Goal: Communication & Community: Ask a question

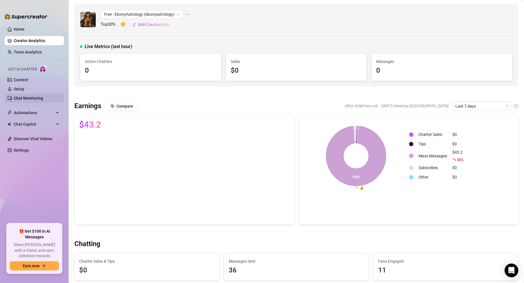
click at [25, 96] on link "Chat Monitoring" at bounding box center [28, 98] width 29 height 5
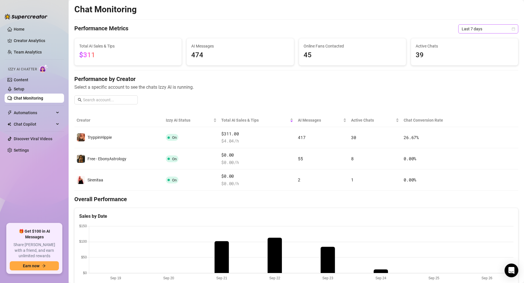
click at [514, 26] on span "Last 7 days" at bounding box center [488, 29] width 53 height 9
click at [482, 77] on div "Custom date" at bounding box center [488, 77] width 51 height 6
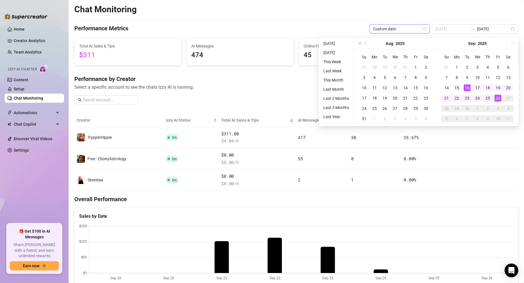
type input "[DATE]"
click at [458, 89] on div "15" at bounding box center [457, 87] width 7 height 7
type input "[DATE]"
click at [501, 96] on div "26" at bounding box center [498, 98] width 7 height 7
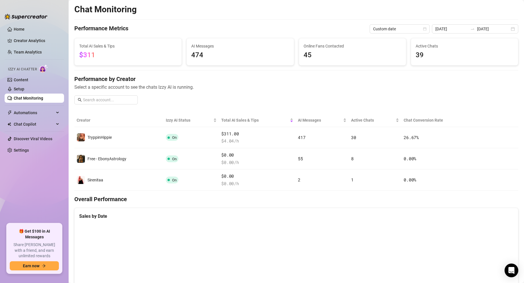
click at [301, 21] on div "Chat Monitoring Performance Metrics Custom date 2025-09-15 2025-09-26 Total AI …" at bounding box center [296, 218] width 444 height 429
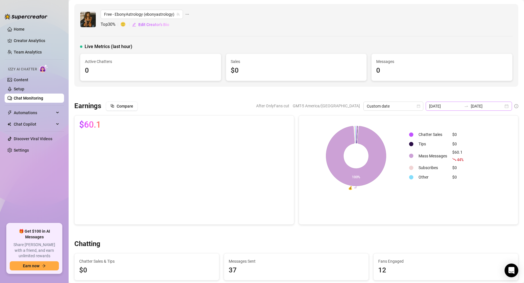
click at [507, 105] on div "2025-09-15 2025-09-26" at bounding box center [469, 106] width 86 height 9
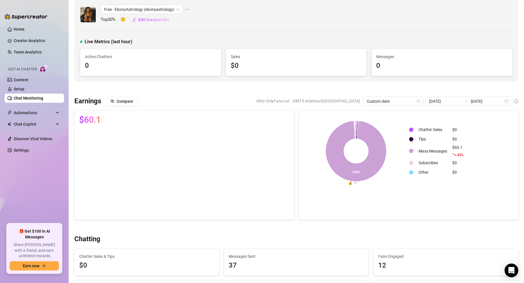
scroll to position [1, 0]
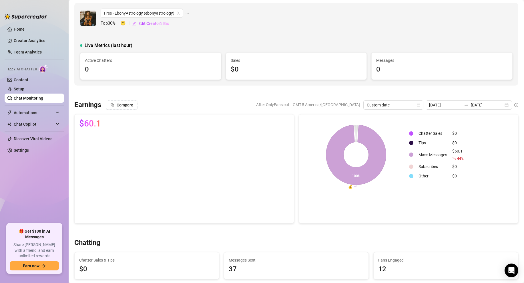
click at [438, 155] on td "Mass Messages" at bounding box center [432, 155] width 33 height 14
click at [459, 156] on span "44 %" at bounding box center [460, 158] width 7 height 5
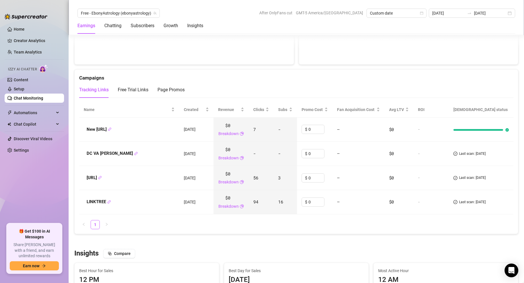
scroll to position [633, 0]
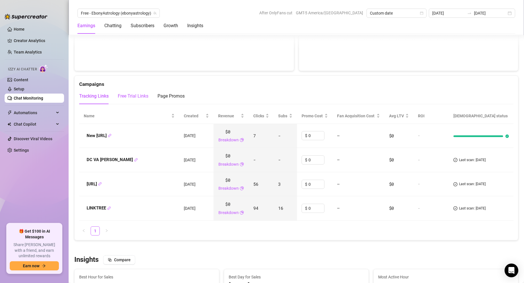
click at [125, 98] on div "Free Trial Links" at bounding box center [133, 96] width 31 height 7
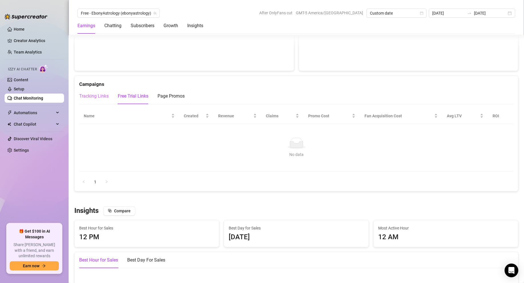
click at [102, 100] on div "Tracking Links" at bounding box center [93, 96] width 29 height 16
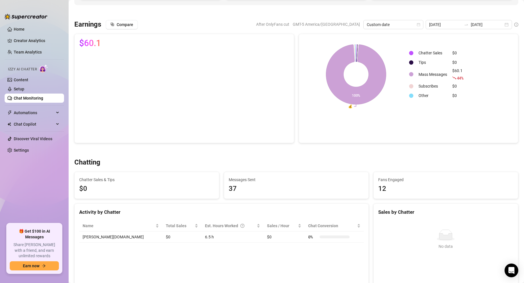
scroll to position [0, 0]
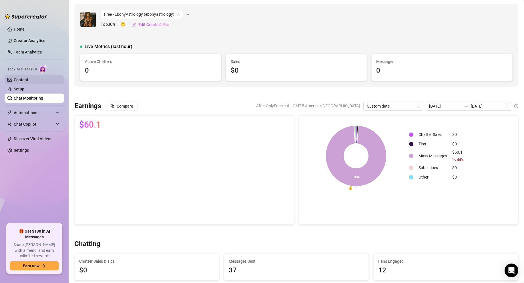
click at [27, 79] on link "Content" at bounding box center [21, 80] width 15 height 5
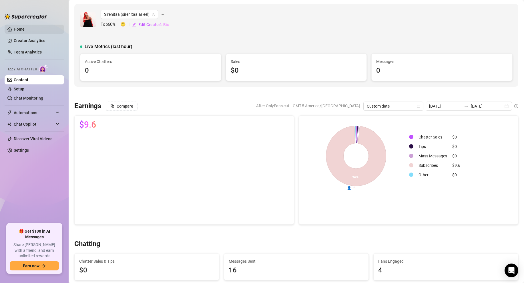
click at [19, 30] on link "Home" at bounding box center [19, 29] width 11 height 5
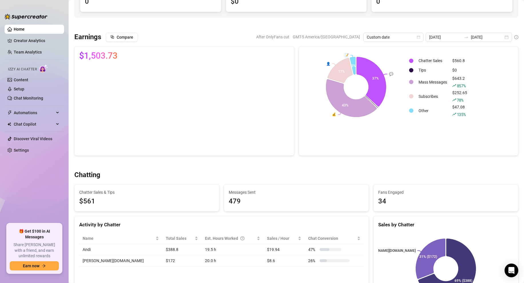
scroll to position [138, 0]
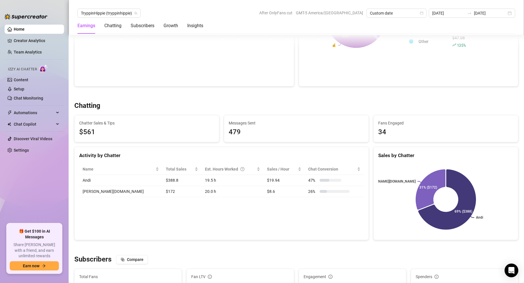
click at [153, 216] on div "Activity by Chatter Name Total Sales Est. Hours Worked Sales / Hour Chat Conver…" at bounding box center [221, 193] width 295 height 93
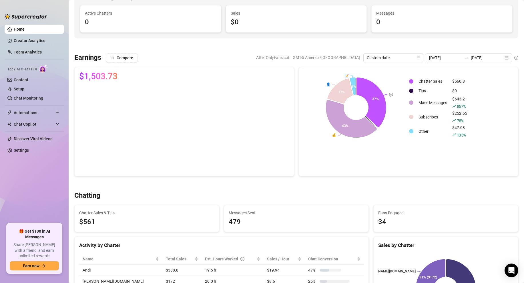
scroll to position [116, 0]
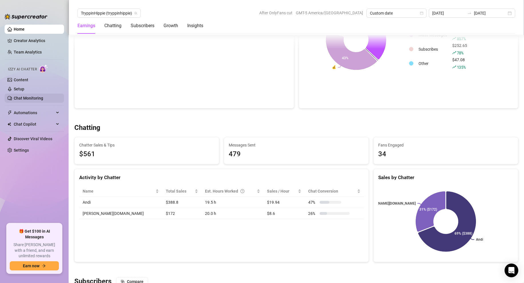
click at [26, 98] on link "Chat Monitoring" at bounding box center [28, 98] width 29 height 5
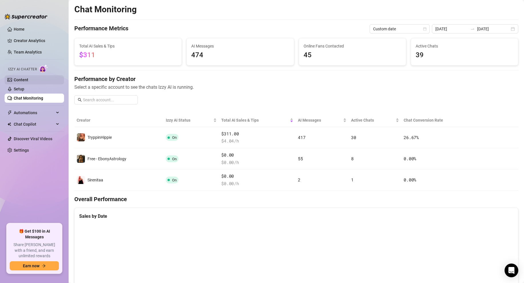
click at [25, 80] on link "Content" at bounding box center [21, 80] width 15 height 5
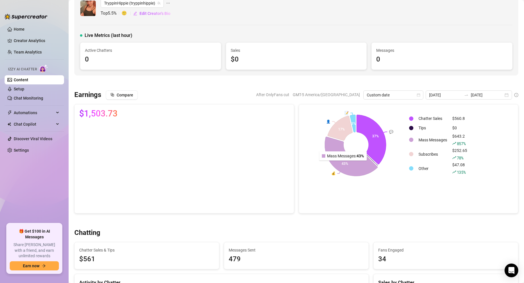
scroll to position [9, 0]
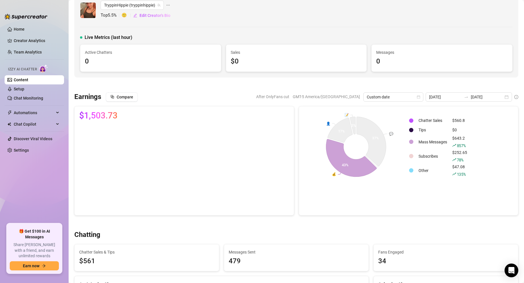
click at [435, 142] on td "Mass Messages" at bounding box center [432, 142] width 33 height 14
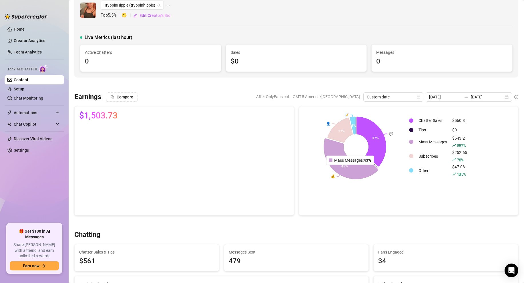
click at [351, 172] on icon at bounding box center [351, 158] width 55 height 41
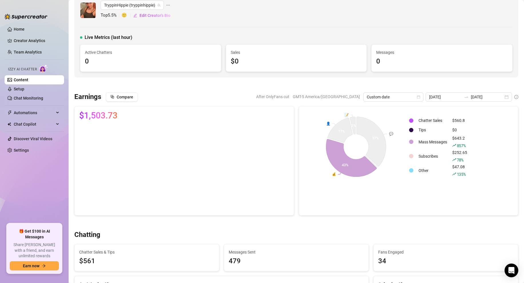
click at [434, 142] on td "Mass Messages" at bounding box center [432, 142] width 33 height 14
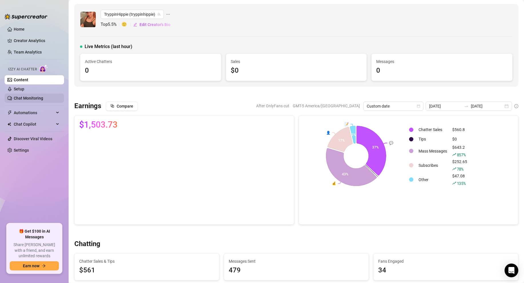
click at [19, 98] on link "Chat Monitoring" at bounding box center [28, 98] width 29 height 5
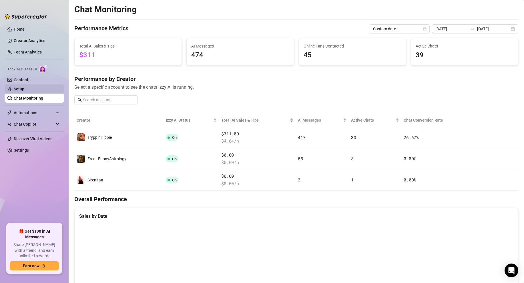
click at [21, 88] on link "Setup" at bounding box center [19, 89] width 11 height 5
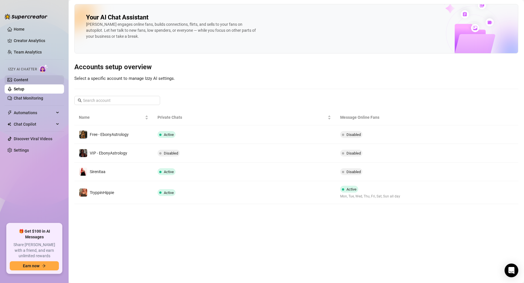
click at [23, 80] on link "Content" at bounding box center [21, 80] width 15 height 5
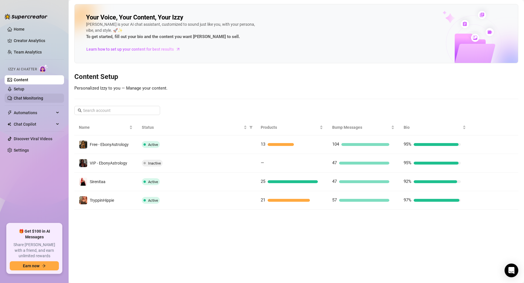
click at [30, 97] on link "Chat Monitoring" at bounding box center [28, 98] width 29 height 5
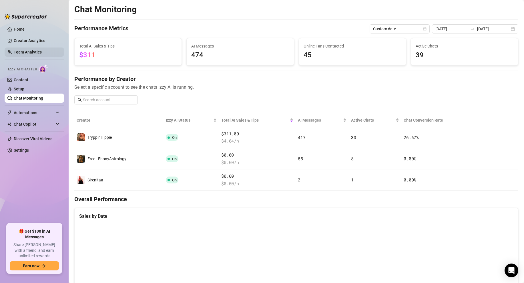
click at [28, 50] on link "Team Analytics" at bounding box center [28, 52] width 28 height 5
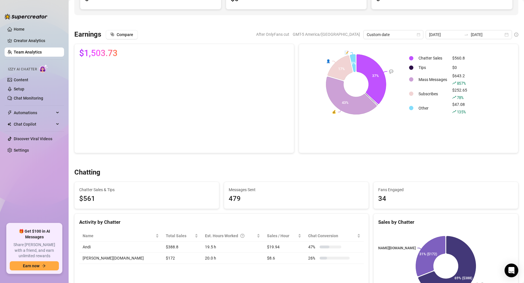
scroll to position [71, 0]
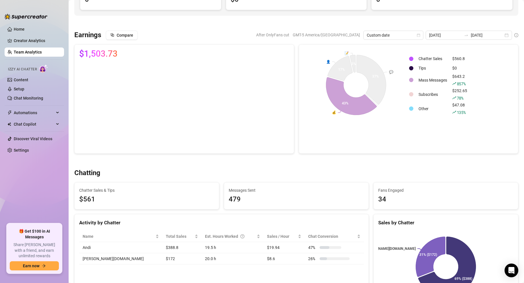
click at [458, 77] on div "$643.2 857 %" at bounding box center [459, 80] width 15 height 14
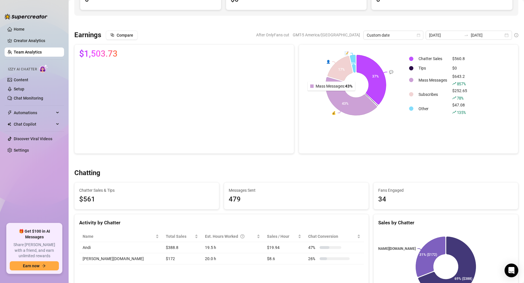
click at [340, 99] on icon at bounding box center [351, 96] width 51 height 38
click at [340, 99] on icon at bounding box center [351, 97] width 55 height 41
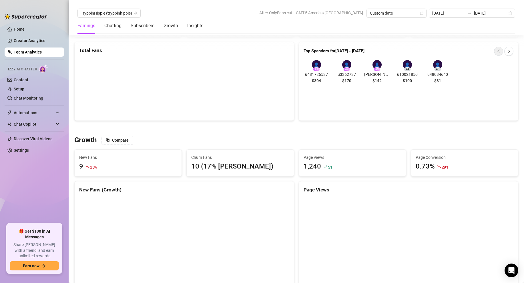
scroll to position [0, 0]
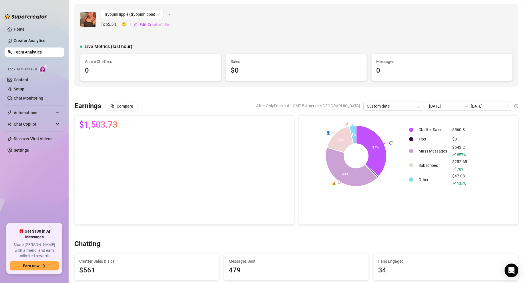
click at [271, 96] on div at bounding box center [296, 94] width 444 height 6
click at [49, 111] on span "Automations" at bounding box center [34, 112] width 41 height 9
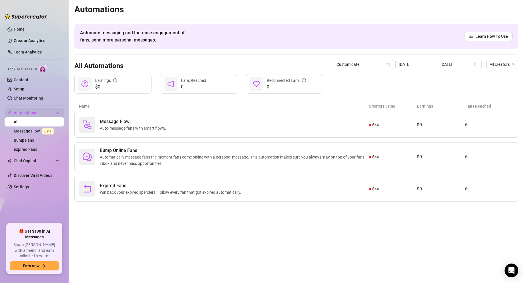
click at [52, 112] on span "Automations" at bounding box center [34, 112] width 41 height 9
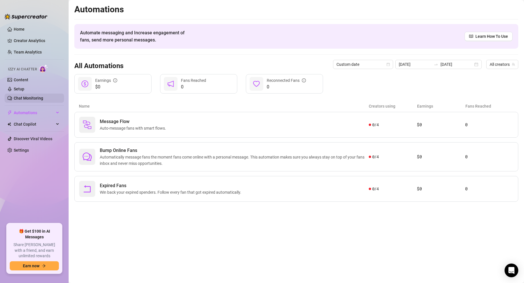
click at [25, 97] on link "Chat Monitoring" at bounding box center [28, 98] width 29 height 5
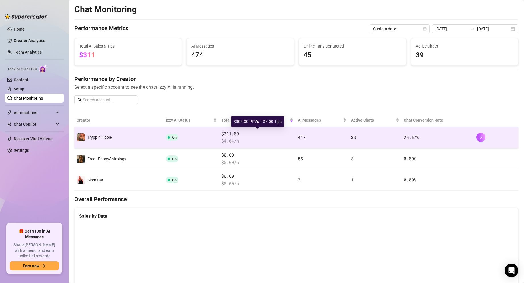
click at [253, 130] on span "$311.00" at bounding box center [257, 133] width 72 height 7
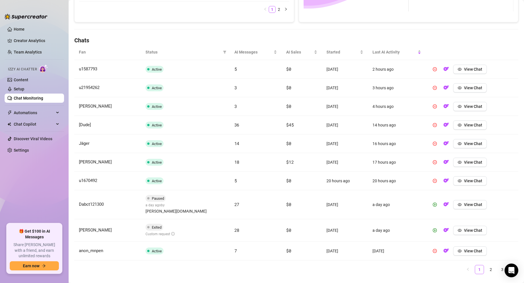
scroll to position [175, 0]
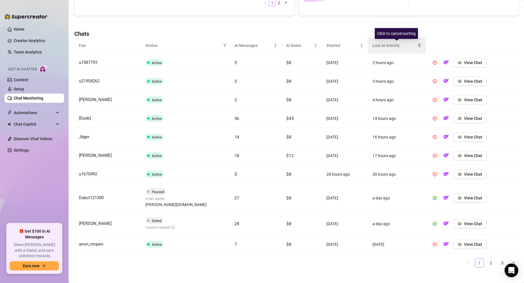
click at [391, 45] on span "Last AI Activity" at bounding box center [395, 45] width 44 height 6
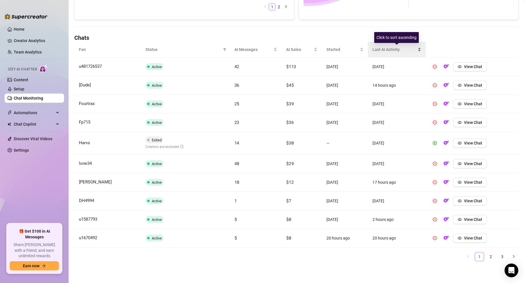
scroll to position [171, 0]
click at [415, 48] on span "Last AI Activity" at bounding box center [395, 49] width 44 height 6
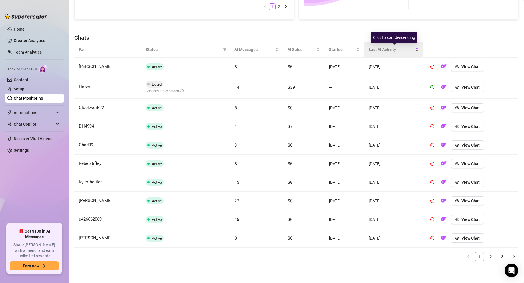
click at [414, 48] on span "Last AI Activity" at bounding box center [391, 49] width 45 height 6
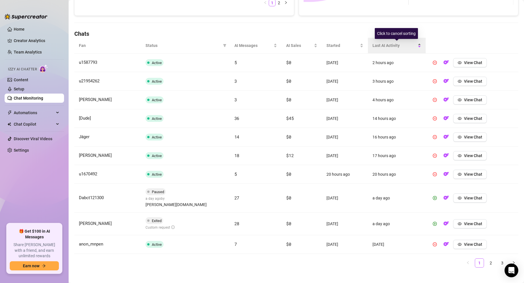
click at [415, 48] on span "Last AI Activity" at bounding box center [395, 45] width 44 height 6
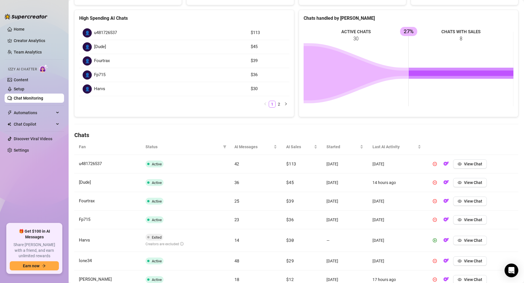
scroll to position [0, 0]
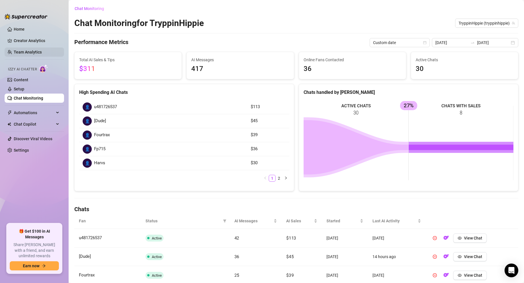
click at [37, 52] on link "Team Analytics" at bounding box center [28, 52] width 28 height 5
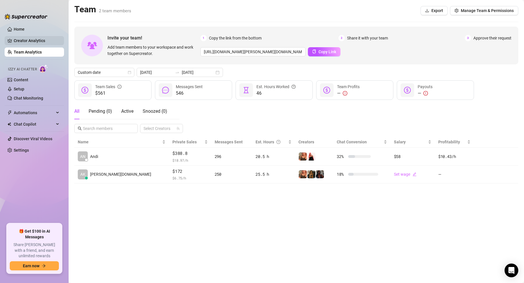
click at [27, 38] on link "Creator Analytics" at bounding box center [37, 40] width 46 height 9
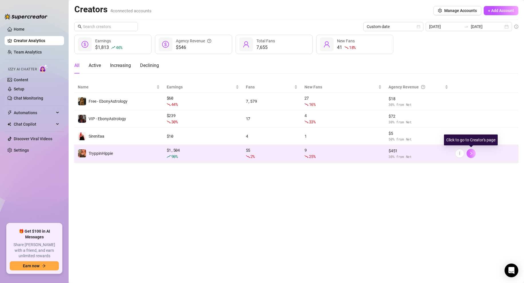
click at [471, 152] on icon "right" at bounding box center [471, 153] width 4 height 4
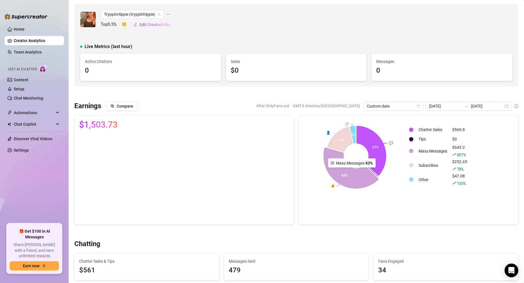
click at [353, 172] on icon at bounding box center [351, 168] width 55 height 41
click at [75, 85] on div "TryppinHippie (tryppinhippie) Top 5.5 % 🙂 Edit Creator's Bio Live Metrics (last…" at bounding box center [296, 45] width 444 height 83
click at [21, 51] on link "Team Analytics" at bounding box center [28, 52] width 28 height 5
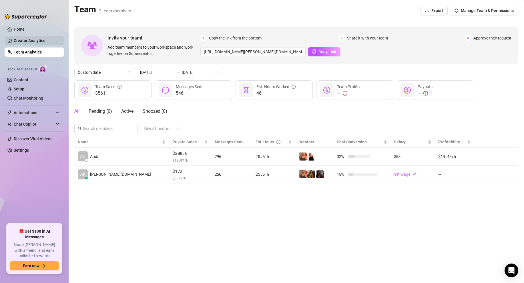
click at [30, 42] on link "Creator Analytics" at bounding box center [37, 40] width 46 height 9
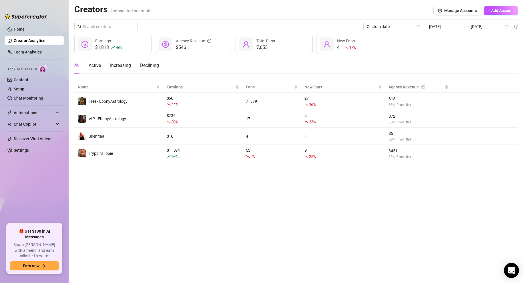
click at [508, 271] on icon "Open Intercom Messenger" at bounding box center [511, 270] width 7 height 7
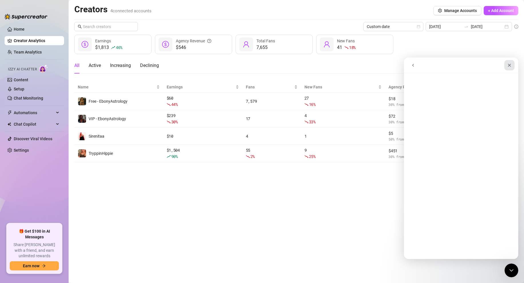
click at [510, 65] on icon "Close" at bounding box center [509, 65] width 3 height 3
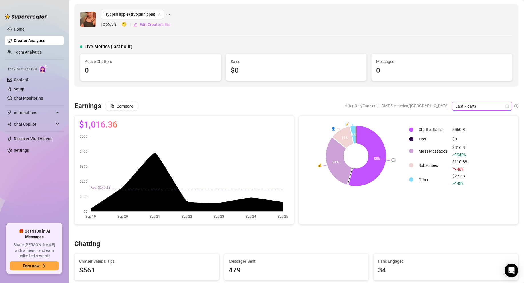
click at [510, 106] on div "Last 7 days" at bounding box center [482, 106] width 60 height 9
click at [470, 153] on div "Custom date" at bounding box center [482, 154] width 51 height 6
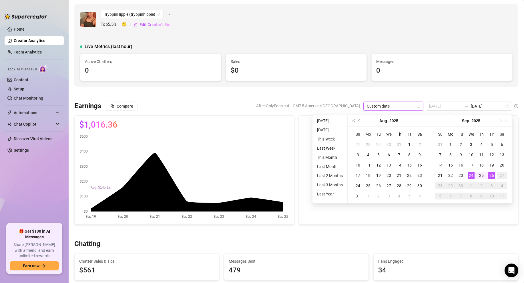
type input "[DATE]"
click at [490, 176] on div "26" at bounding box center [491, 175] width 7 height 7
type input "[DATE]"
click at [452, 164] on div "15" at bounding box center [450, 165] width 7 height 7
type input "[DATE]"
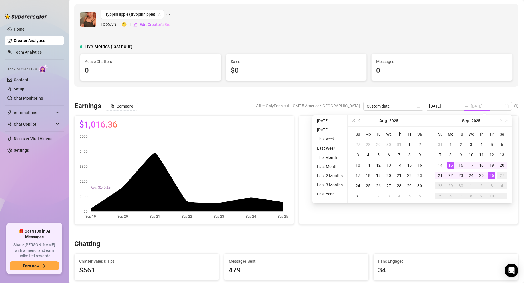
type input "[DATE]"
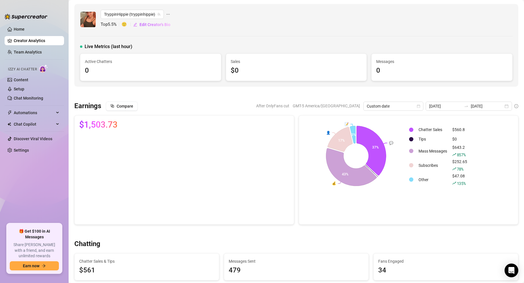
click at [432, 94] on div at bounding box center [296, 94] width 444 height 6
click at [511, 267] on icon "Open Intercom Messenger" at bounding box center [511, 270] width 7 height 7
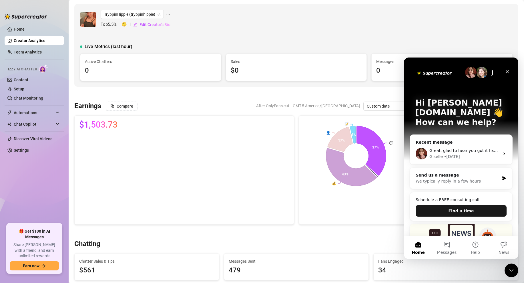
click at [457, 205] on button "Find a time" at bounding box center [461, 210] width 91 height 11
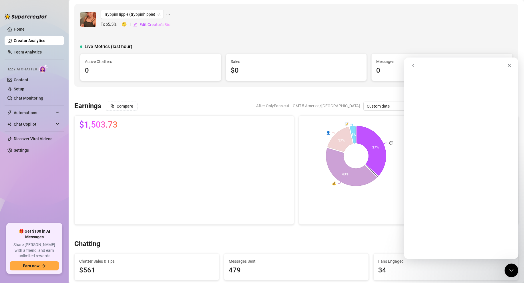
click at [413, 68] on button "go back" at bounding box center [413, 65] width 11 height 11
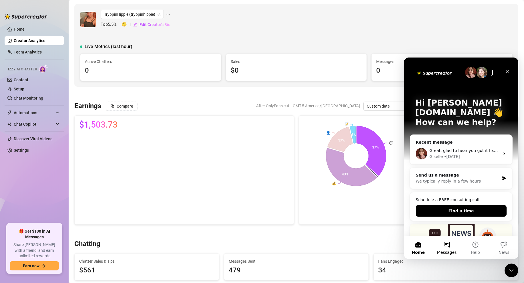
click at [449, 245] on button "Messages" at bounding box center [447, 247] width 29 height 23
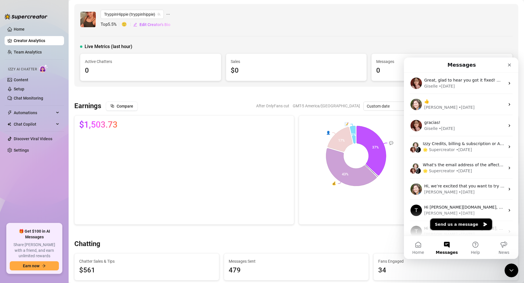
click at [454, 222] on button "Send us a message" at bounding box center [461, 223] width 62 height 11
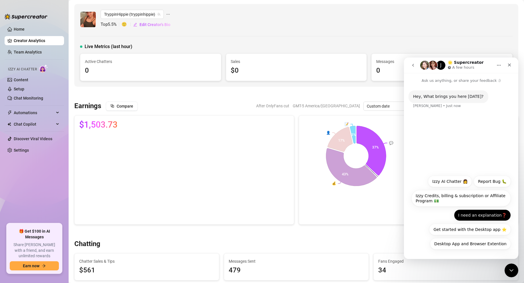
click at [474, 212] on button "I need an explanation❓" at bounding box center [482, 214] width 57 height 11
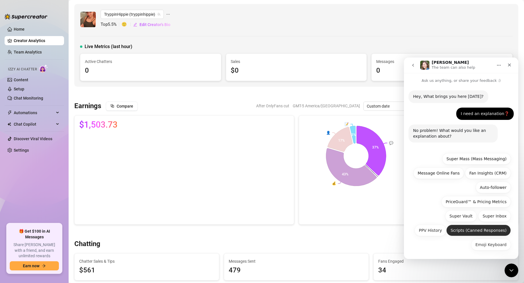
scroll to position [1, 0]
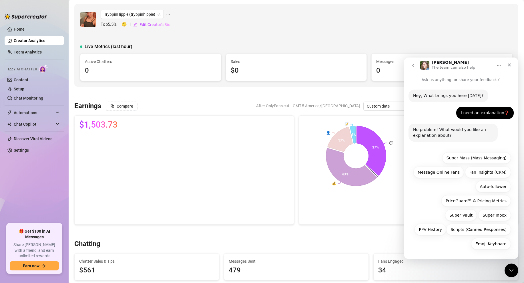
click at [412, 69] on button "go back" at bounding box center [413, 65] width 11 height 11
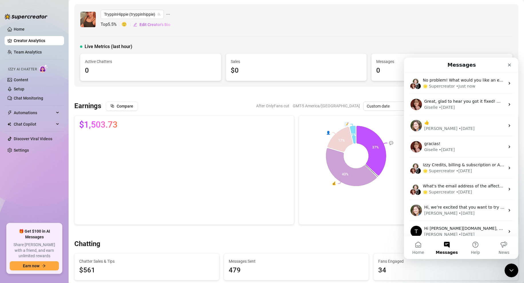
scroll to position [0, 0]
click at [513, 271] on icon "Close Intercom Messenger" at bounding box center [510, 269] width 7 height 7
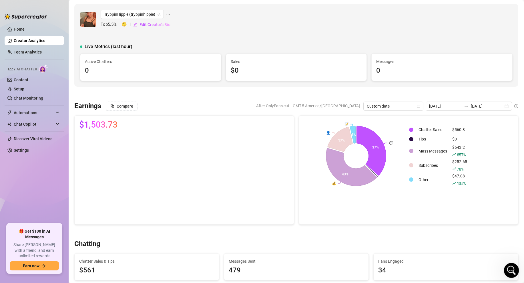
click at [513, 271] on icon "Open Intercom Messenger" at bounding box center [510, 269] width 9 height 9
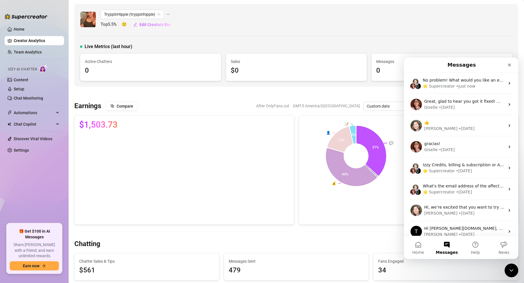
click at [445, 244] on button "Messages" at bounding box center [447, 247] width 29 height 23
click at [470, 242] on button "Help" at bounding box center [475, 247] width 29 height 23
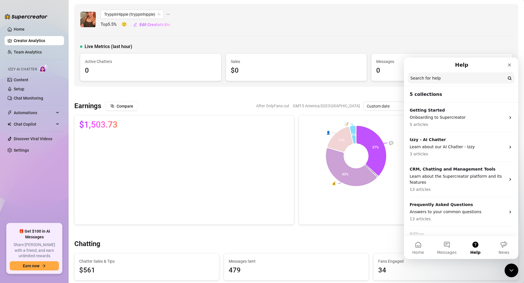
click at [417, 76] on input "Search for help" at bounding box center [461, 77] width 107 height 11
type input "pricing"
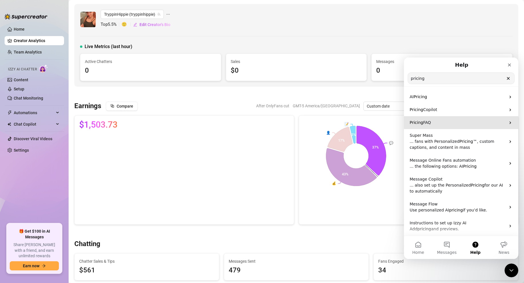
click at [431, 122] on p "Pricing FAQ" at bounding box center [458, 123] width 96 height 6
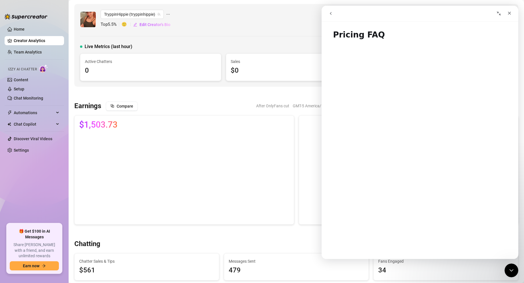
click at [331, 12] on icon "go back" at bounding box center [331, 13] width 5 height 5
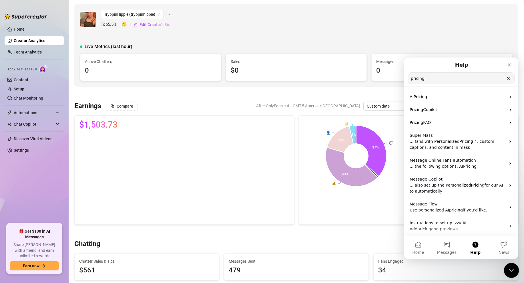
click at [513, 268] on icon "Close Intercom Messenger" at bounding box center [510, 269] width 7 height 7
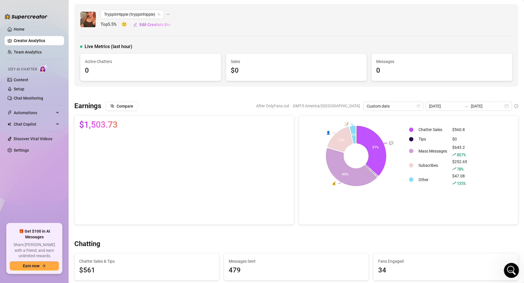
click at [513, 269] on icon "Open Intercom Messenger" at bounding box center [510, 269] width 9 height 9
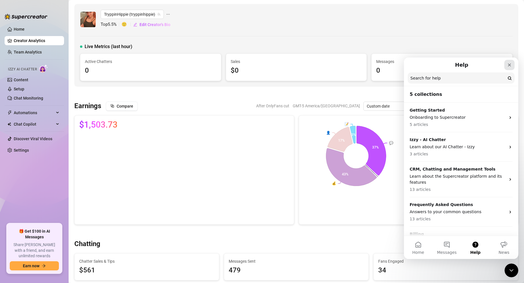
click at [507, 64] on div "Close" at bounding box center [509, 65] width 10 height 10
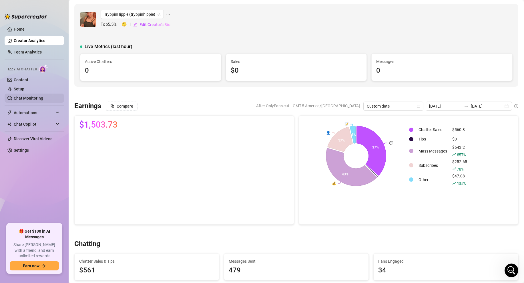
click at [40, 97] on link "Chat Monitoring" at bounding box center [28, 98] width 29 height 5
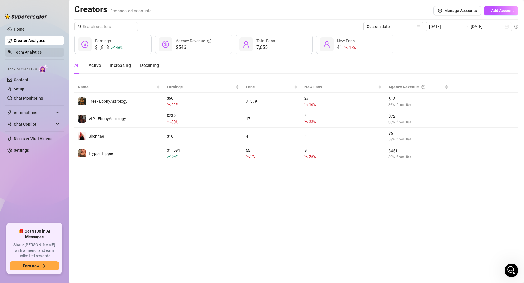
click at [29, 50] on link "Team Analytics" at bounding box center [28, 52] width 28 height 5
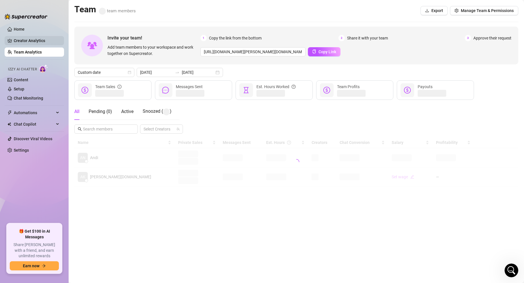
click at [37, 37] on link "Creator Analytics" at bounding box center [37, 40] width 46 height 9
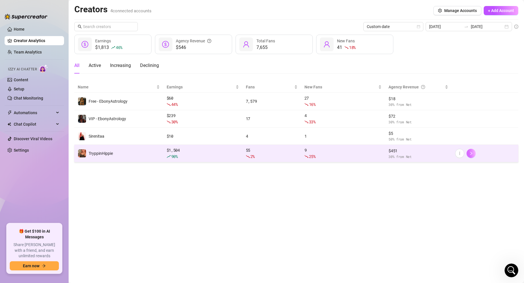
click at [472, 154] on icon "right" at bounding box center [471, 153] width 4 height 4
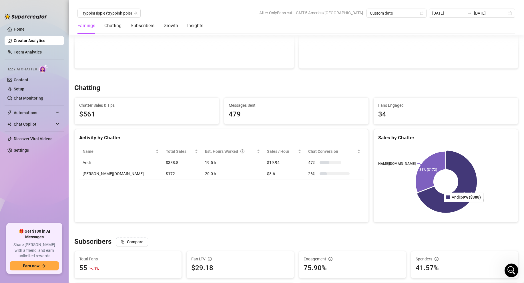
scroll to position [182, 0]
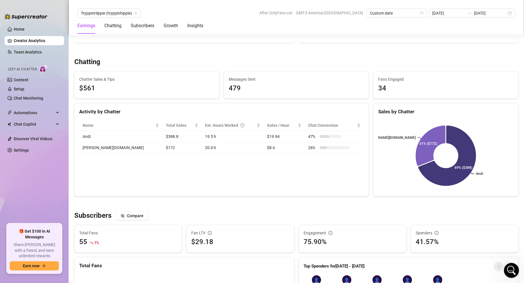
click at [515, 270] on div "Open Intercom Messenger" at bounding box center [510, 269] width 19 height 19
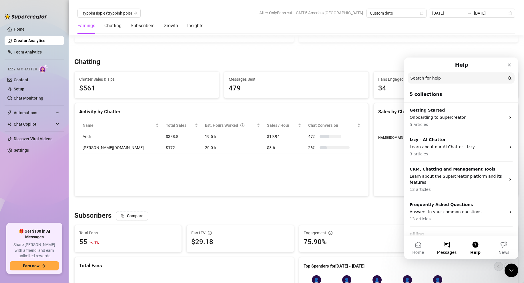
click at [449, 245] on button "Messages" at bounding box center [447, 247] width 29 height 23
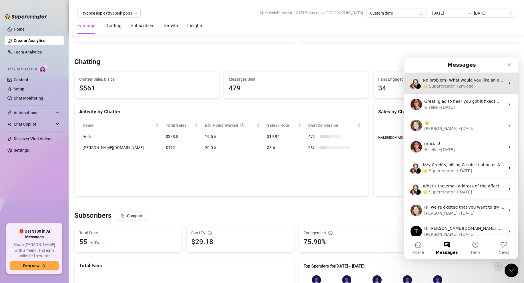
click at [448, 87] on div "🌟 Supercreator" at bounding box center [439, 86] width 32 height 6
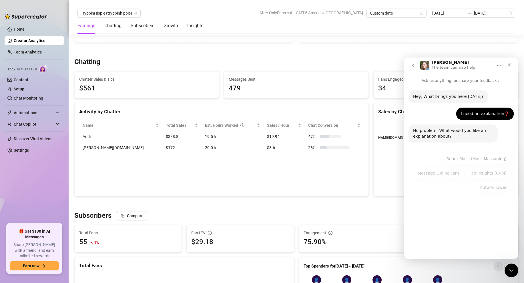
scroll to position [1, 0]
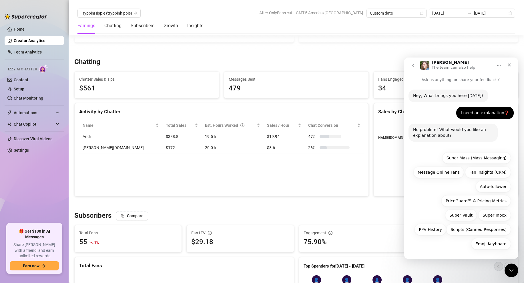
click at [474, 120] on div "I need an explanation❓ [PERSON_NAME][DOMAIN_NAME] • 2m ago" at bounding box center [461, 115] width 105 height 17
click at [455, 94] on div "Hey, What brings you here [DATE]?" at bounding box center [448, 96] width 71 height 6
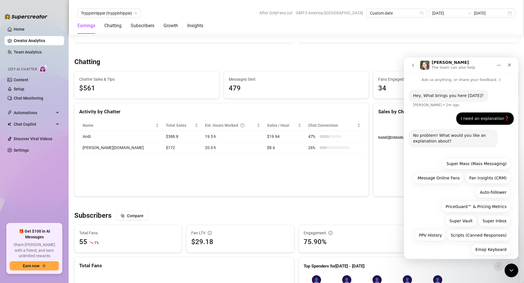
scroll to position [7, 0]
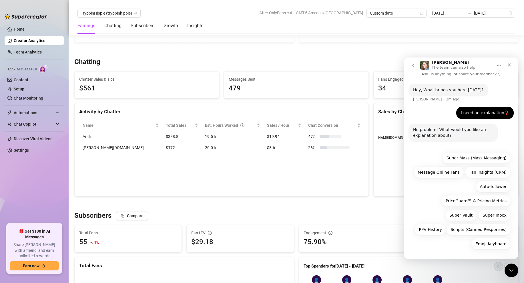
click at [473, 130] on div "No problem! What would you like an explanation about?" at bounding box center [453, 132] width 80 height 11
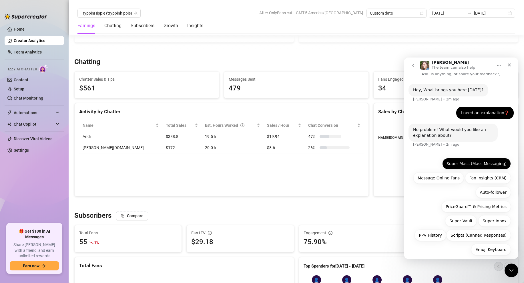
scroll to position [12, 0]
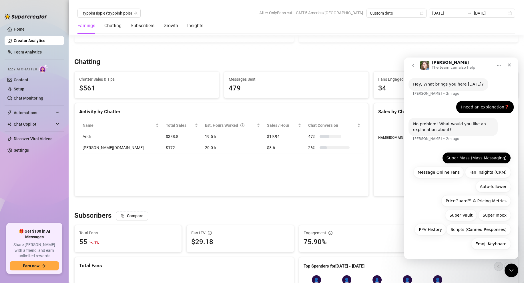
click at [468, 157] on button "Super Mass (Mass Messaging)" at bounding box center [476, 157] width 69 height 11
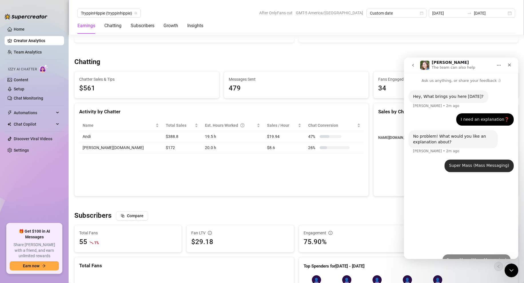
scroll to position [0, 0]
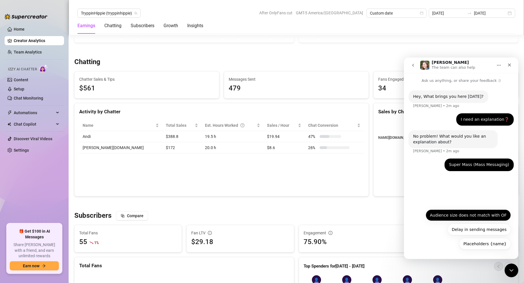
click at [465, 216] on button "Audience size does not match with OF" at bounding box center [468, 214] width 85 height 11
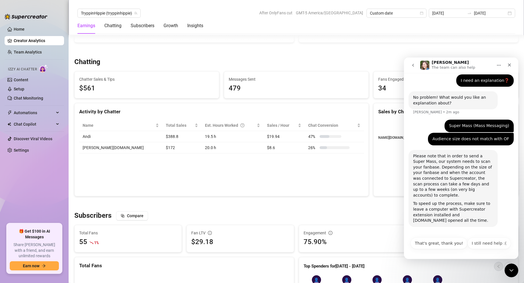
scroll to position [39, 0]
click at [486, 245] on button "I still need help :(" at bounding box center [489, 242] width 43 height 11
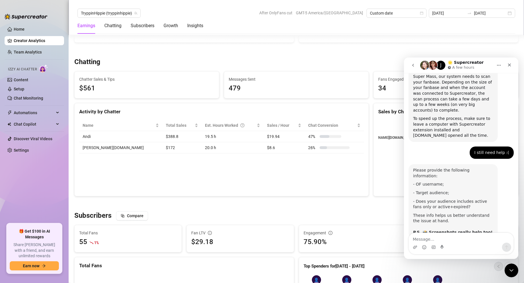
scroll to position [135, 0]
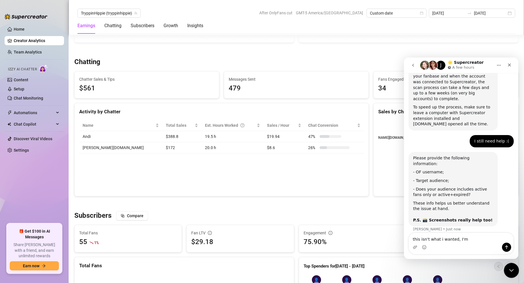
type textarea "this isn't what i wanted, I'm"
click at [510, 272] on icon "Close Intercom Messenger" at bounding box center [510, 269] width 7 height 7
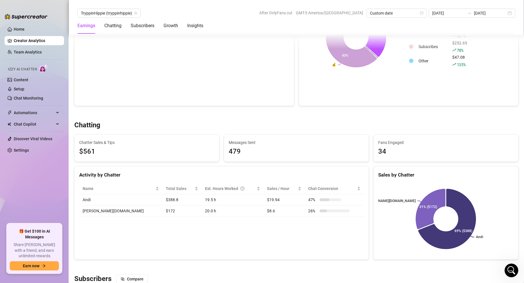
scroll to position [0, 0]
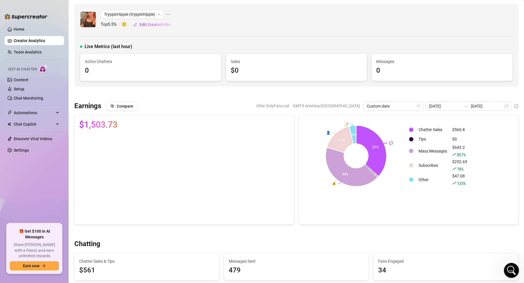
click at [508, 267] on icon "Open Intercom Messenger" at bounding box center [510, 269] width 9 height 9
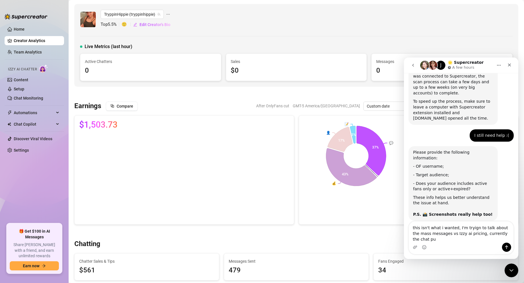
scroll to position [135, 0]
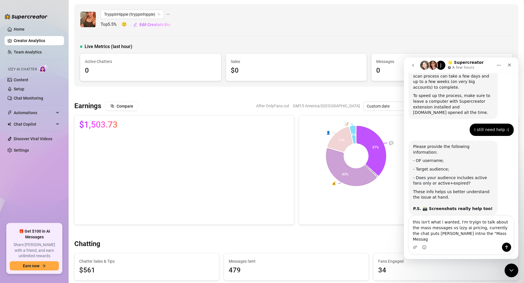
click at [481, 239] on textarea "this isn't what i wanted, I'm tryign to talk about the mass messages vs Izzy ai…" at bounding box center [461, 229] width 105 height 27
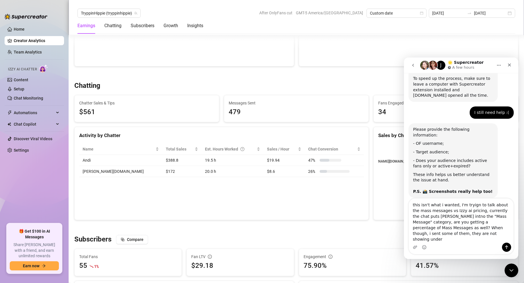
scroll to position [176, 0]
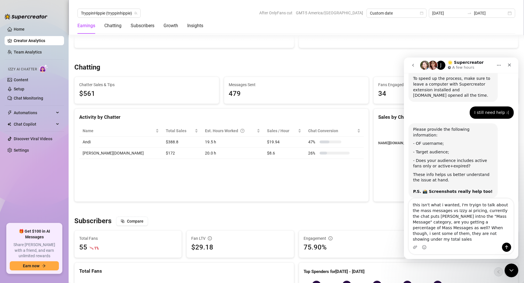
click at [444, 223] on textarea "this isn't what i wanted, I'm tryign to talk about the mass messages vs Izzy ai…" at bounding box center [461, 220] width 105 height 44
click at [467, 240] on textarea "this isn't what i wanted, I'm tryign to talk about the mass messages vs Izzy ai…" at bounding box center [461, 220] width 105 height 44
click at [474, 209] on textarea "this isn't what i wanted, I'm tryign to talk about the mass messages vs Izzy ai…" at bounding box center [461, 220] width 105 height 44
click at [468, 241] on textarea "this isn't what i wanted, I'm trying to talk about the mass messages vs [PERSON…" at bounding box center [461, 220] width 105 height 44
type textarea "this isn't what i wanted, I'm trying to talk about the mass messages vs [PERSON…"
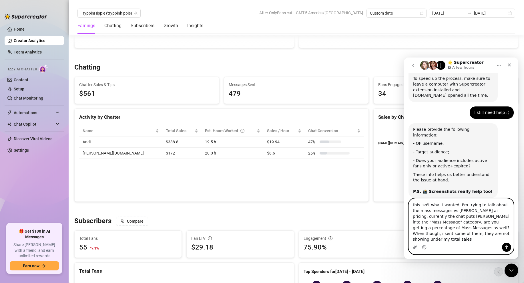
click at [416, 248] on icon "Upload attachment" at bounding box center [415, 246] width 4 height 3
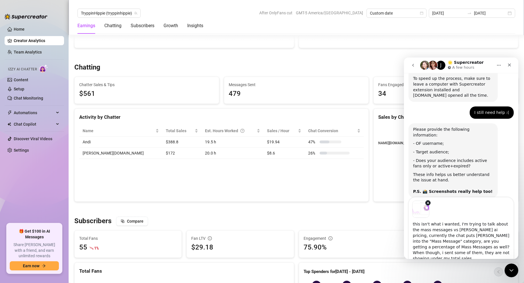
scroll to position [159, 0]
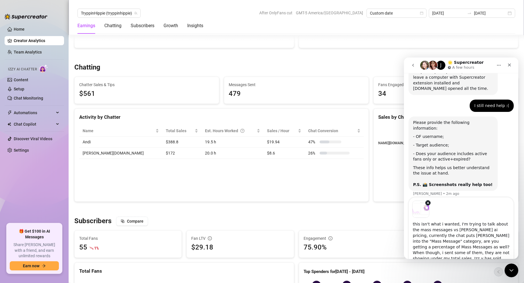
click at [476, 254] on textarea "this isn't what i wanted, I'm trying to talk about the mass messages vs [PERSON…" at bounding box center [461, 240] width 105 height 45
click at [504, 251] on textarea "this isn't what i wanted, I'm trying to talk about the mass messages vs [PERSON…" at bounding box center [461, 240] width 105 height 45
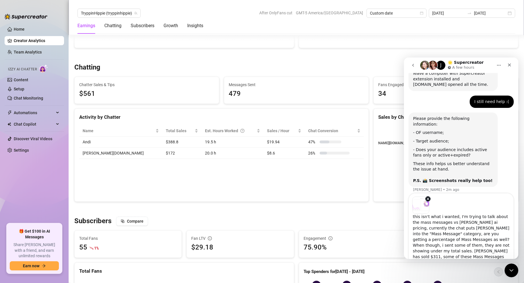
scroll to position [9, 0]
click at [465, 250] on textarea "this isn't what i wanted, I'm trying to talk about the mass messages vs [PERSON…" at bounding box center [461, 236] width 105 height 45
click at [438, 257] on textarea "this isn't what i wanted, I'm trying to talk about the mass messages vs [PERSON…" at bounding box center [461, 236] width 105 height 45
click at [469, 256] on textarea "this isn't what i wanted, I'm trying to talk about the mass messages vs [PERSON…" at bounding box center [461, 236] width 105 height 45
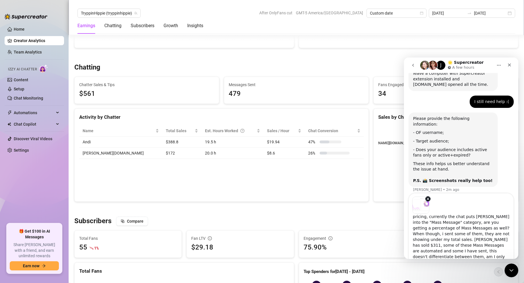
drag, startPoint x: 485, startPoint y: 255, endPoint x: 476, endPoint y: 255, distance: 8.3
click at [481, 255] on textarea "this isn't what i wanted, I'm trying to talk about the mass messages vs [PERSON…" at bounding box center [461, 236] width 105 height 45
click at [465, 255] on textarea "this isn't what i wanted, I'm trying to talk about the mass messages vs [PERSON…" at bounding box center [461, 236] width 105 height 45
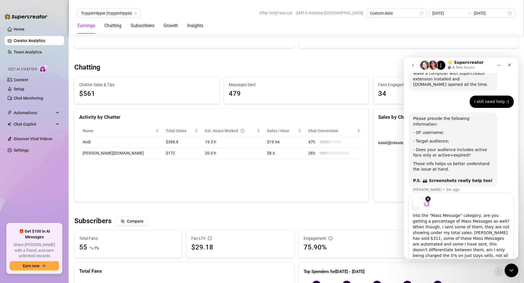
drag, startPoint x: 434, startPoint y: 258, endPoint x: 413, endPoint y: 258, distance: 20.6
click at [413, 258] on textarea "this isn't what i wanted, I'm trying to talk about the mass messages vs [PERSON…" at bounding box center [461, 236] width 105 height 45
click at [450, 251] on textarea "this isn't what i wanted, I'm trying to talk about the mass messages vs [PERSON…" at bounding box center [461, 236] width 105 height 45
click at [480, 250] on textarea "this isn't what i wanted, I'm trying to talk about the mass messages vs [PERSON…" at bounding box center [461, 236] width 105 height 45
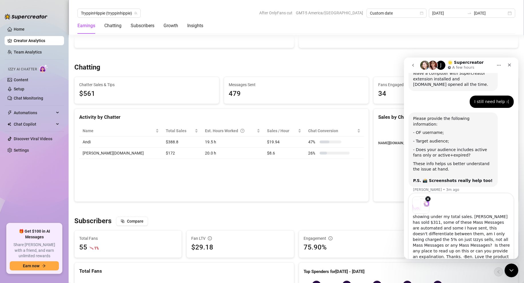
type textarea "this isn't what i wanted, I'm trying to talk about the mass messages vs [PERSON…"
click at [454, 257] on textarea "this isn't what i wanted, I'm trying to talk about the mass messages vs [PERSON…" at bounding box center [461, 236] width 105 height 45
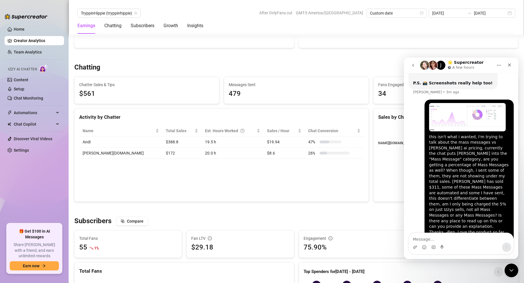
scroll to position [261, 0]
type textarea "chart*"
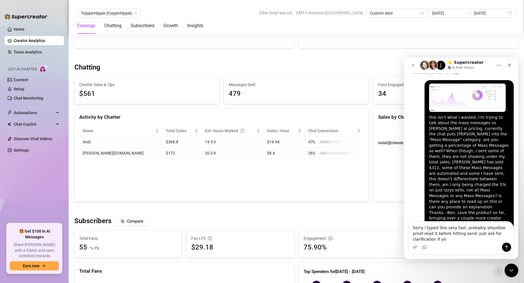
scroll to position [286, 0]
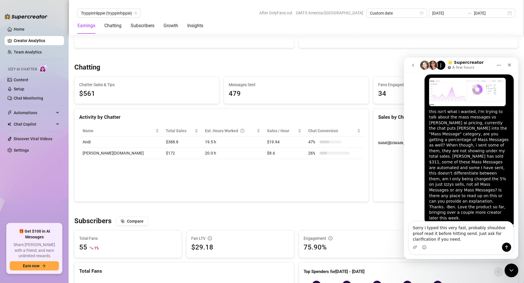
click at [493, 229] on textarea "Sorry i typed this very fast, probably shouldve proof read it before hitting se…" at bounding box center [461, 231] width 105 height 21
click at [457, 240] on textarea "Sorry i typed this very fast, probably should've proof read it before hitting s…" at bounding box center [461, 231] width 105 height 21
click at [420, 239] on textarea "Sorry i typed this very fast, probably should've proof read it before hitting s…" at bounding box center [461, 231] width 105 height 21
click at [423, 238] on textarea "Sorry i typed this very fast, probably should've proof read it before hitting s…" at bounding box center [461, 231] width 105 height 21
type textarea "Sorry i typed this very fast, probably should've proof read it before hitting s…"
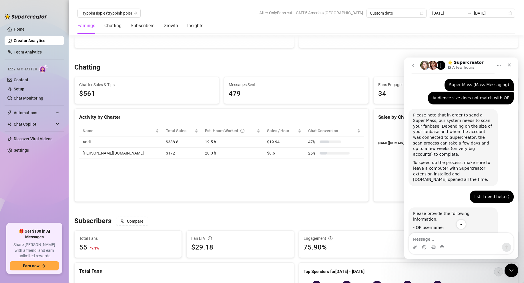
scroll to position [299, 0]
